Goal: Navigation & Orientation: Find specific page/section

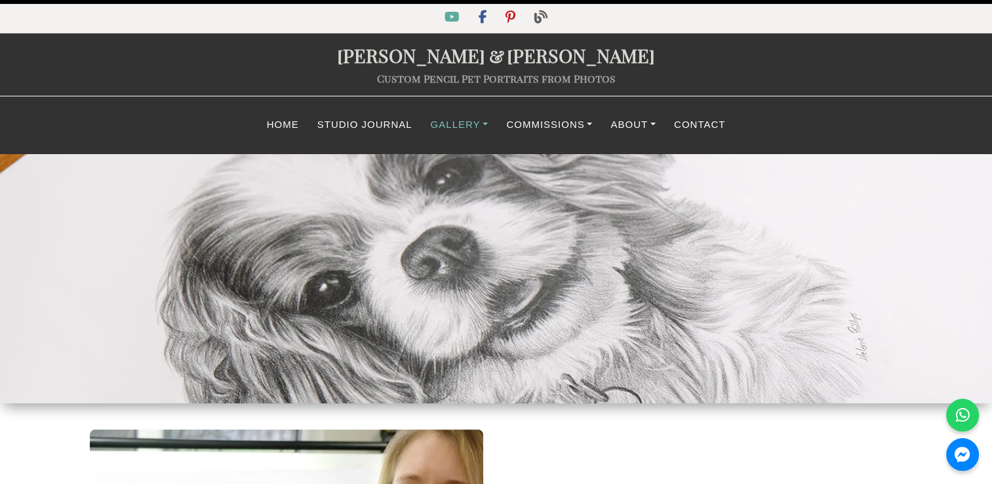
click at [473, 126] on link "Gallery" at bounding box center [459, 125] width 76 height 26
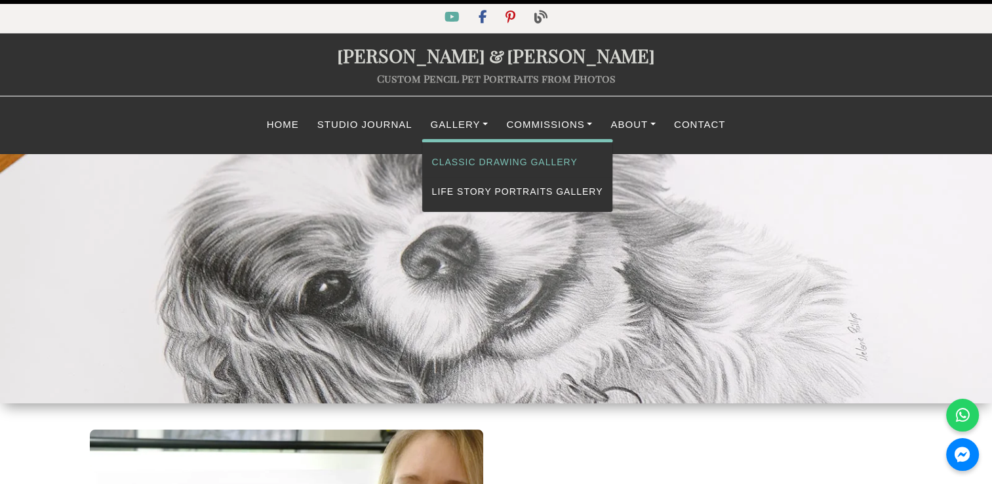
click at [465, 162] on link "Classic Drawing Gallery" at bounding box center [517, 161] width 191 height 29
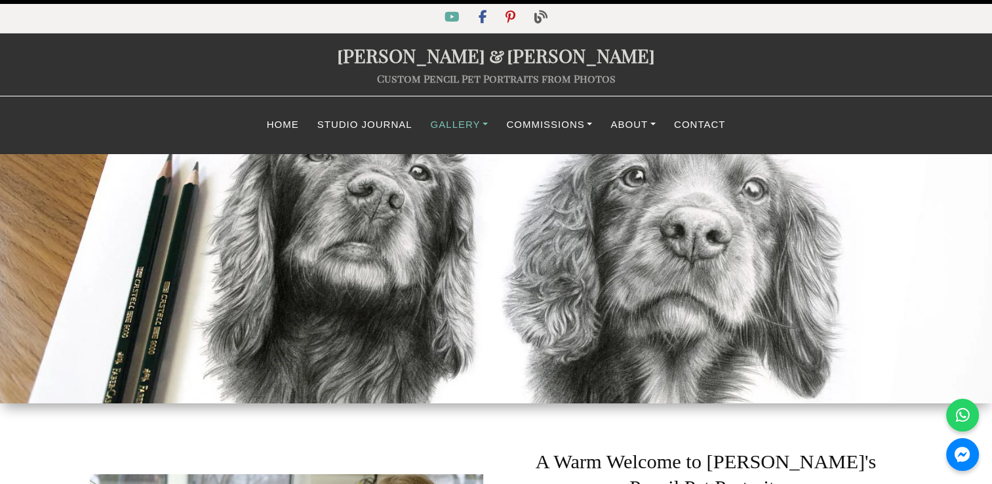
click at [476, 127] on link "Gallery" at bounding box center [459, 125] width 76 height 26
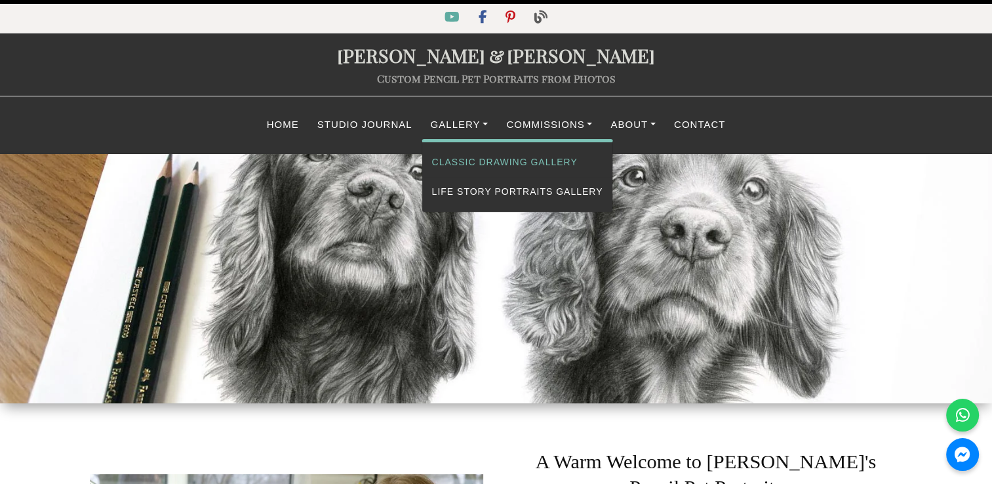
click at [465, 155] on link "Classic Drawing Gallery" at bounding box center [517, 161] width 191 height 29
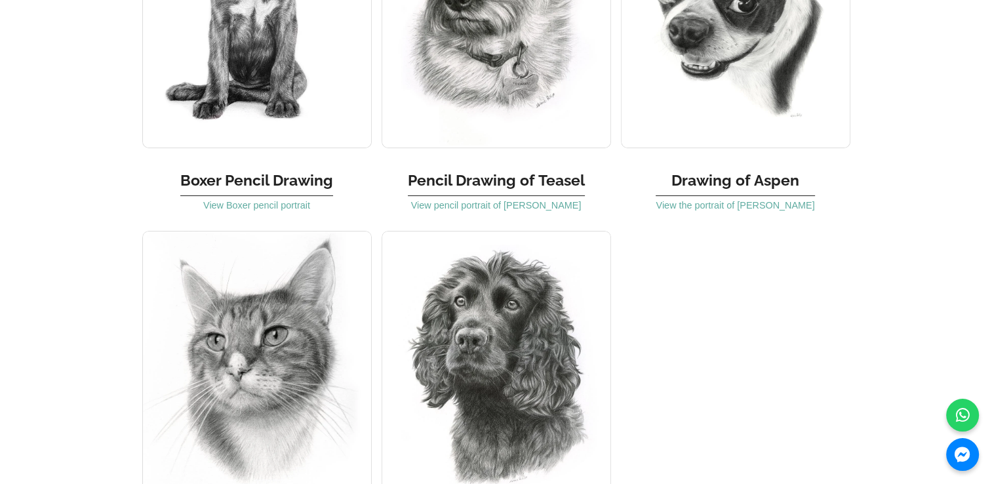
scroll to position [4260, 0]
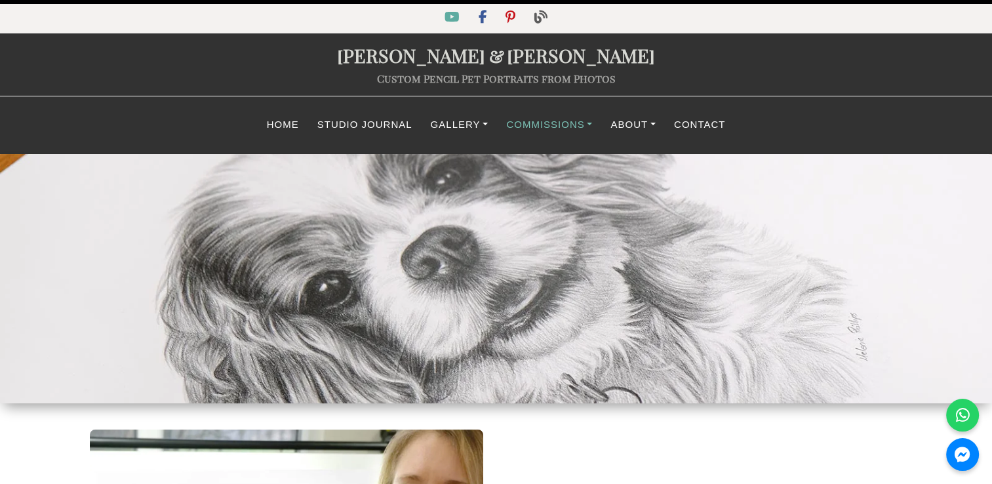
click at [564, 123] on link "Commissions" at bounding box center [549, 125] width 104 height 26
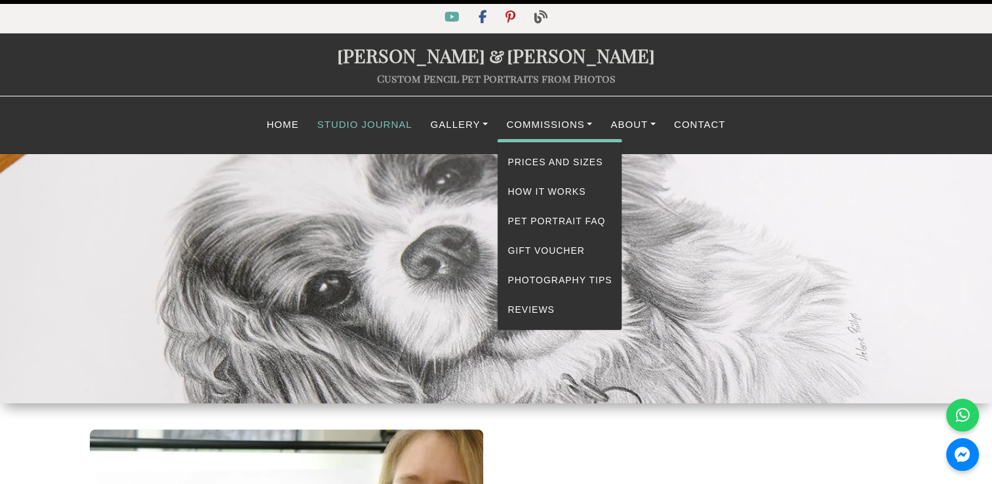
click at [370, 119] on link "Studio Journal" at bounding box center [364, 125] width 113 height 26
